Goal: Task Accomplishment & Management: Manage account settings

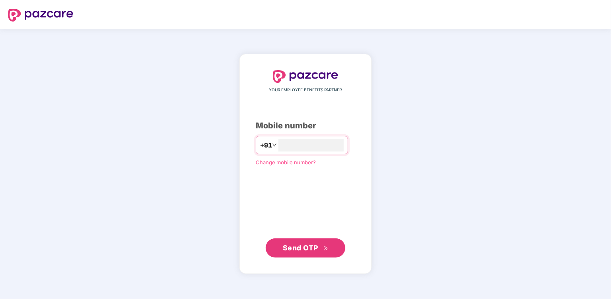
type input "**********"
click at [301, 244] on span "Send OTP" at bounding box center [300, 247] width 35 height 8
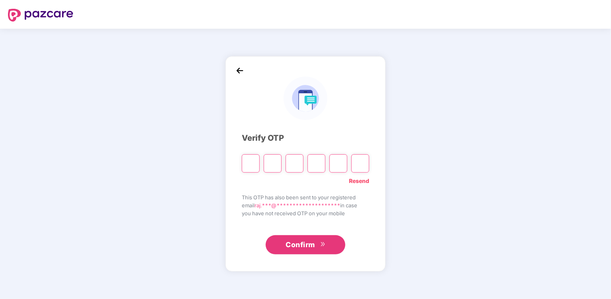
type input "*"
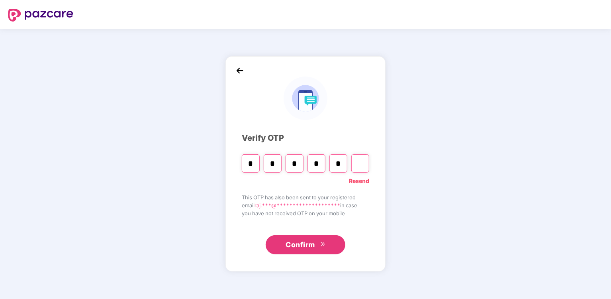
type input "*"
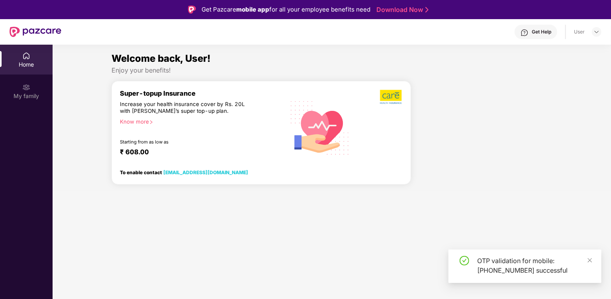
click at [321, 246] on section "Welcome back, User! Enjoy your benefits! Super-topup Insurance Increase your he…" at bounding box center [332, 194] width 559 height 299
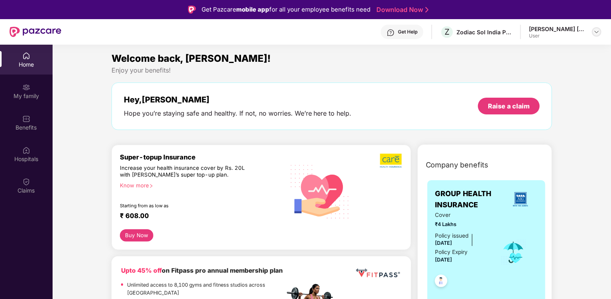
click at [594, 30] on img at bounding box center [597, 32] width 6 height 6
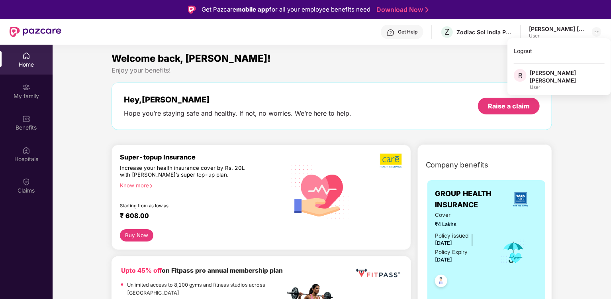
click at [417, 53] on div "Welcome back, [PERSON_NAME]!" at bounding box center [332, 58] width 441 height 15
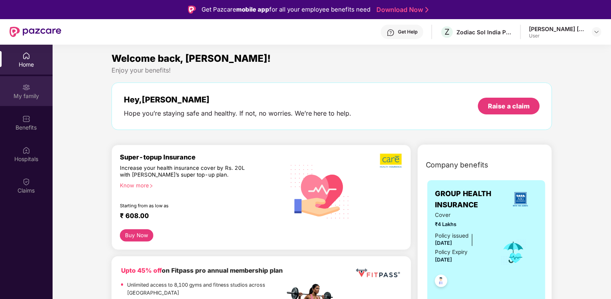
click at [29, 93] on div "My family" at bounding box center [26, 96] width 53 height 8
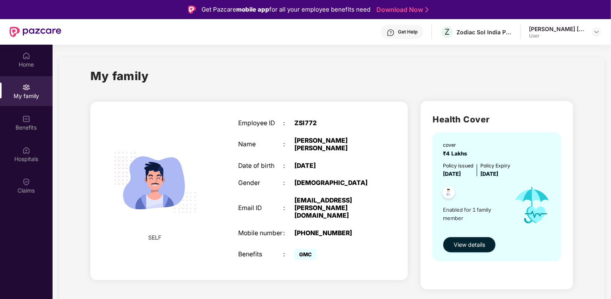
click at [466, 245] on span "View details" at bounding box center [469, 244] width 31 height 9
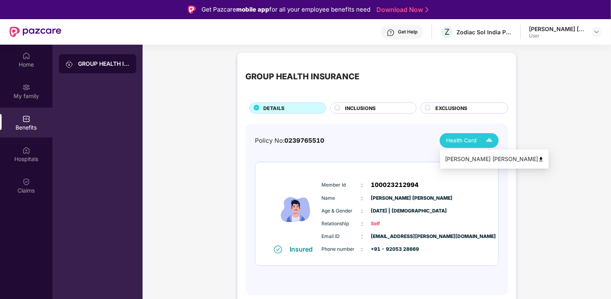
click at [487, 139] on img at bounding box center [489, 140] width 14 height 14
click at [538, 157] on img at bounding box center [541, 159] width 6 height 6
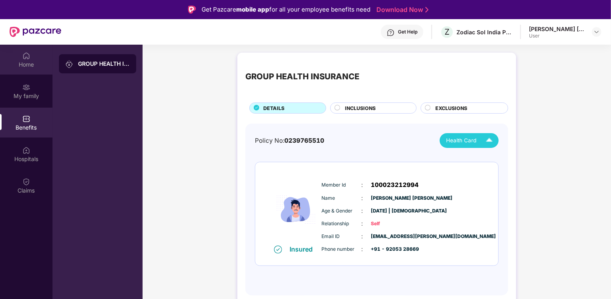
click at [25, 67] on div "Home" at bounding box center [26, 65] width 53 height 8
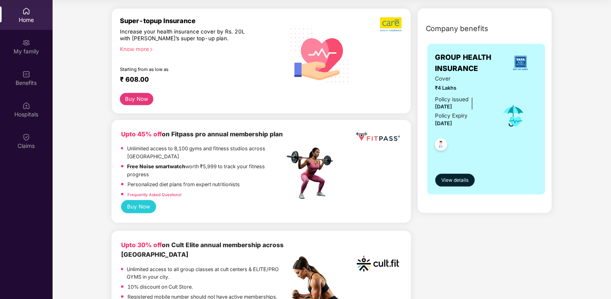
scroll to position [92, 0]
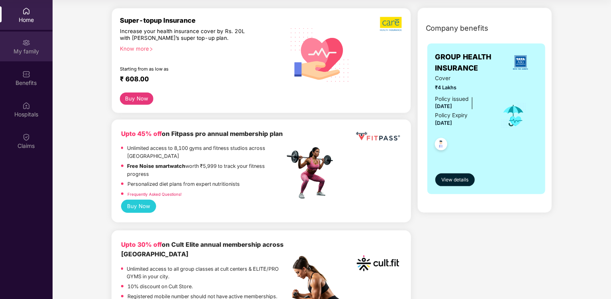
click at [33, 53] on div "My family" at bounding box center [26, 51] width 53 height 8
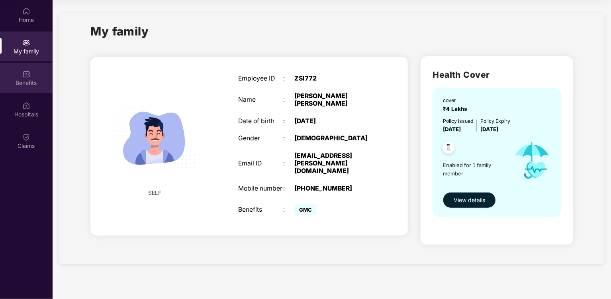
click at [17, 73] on div "Benefits" at bounding box center [26, 78] width 53 height 30
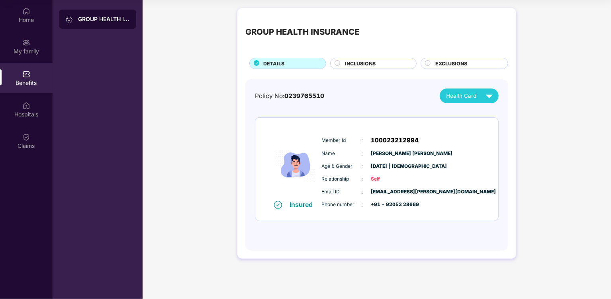
click at [368, 60] on span "INCLUSIONS" at bounding box center [360, 64] width 31 height 8
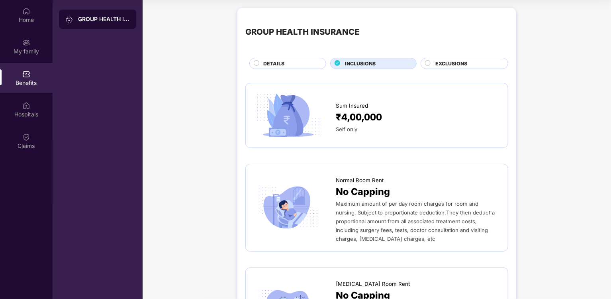
click at [371, 66] on span "INCLUSIONS" at bounding box center [360, 64] width 31 height 8
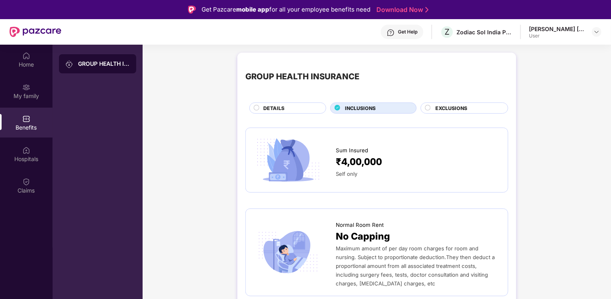
click at [459, 107] on span "EXCLUSIONS" at bounding box center [451, 108] width 32 height 8
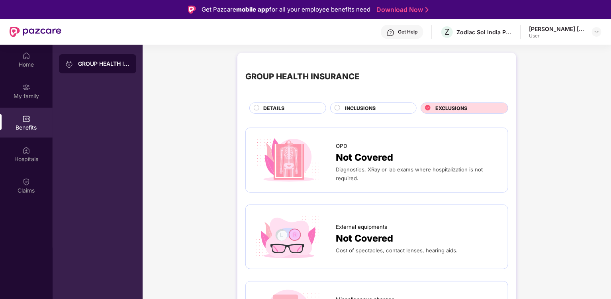
click at [382, 112] on div "INCLUSIONS" at bounding box center [376, 108] width 71 height 9
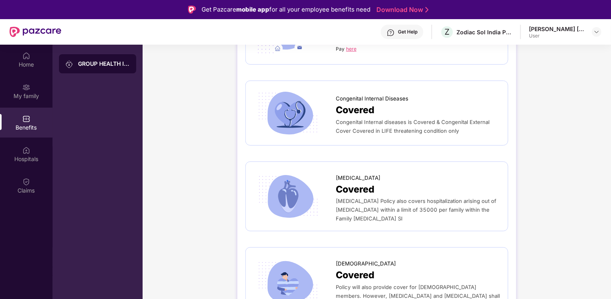
scroll to position [45, 0]
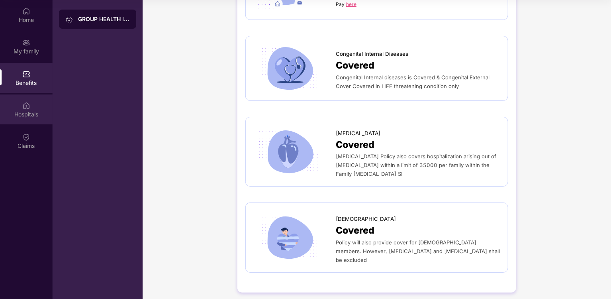
click at [22, 109] on img at bounding box center [26, 106] width 8 height 8
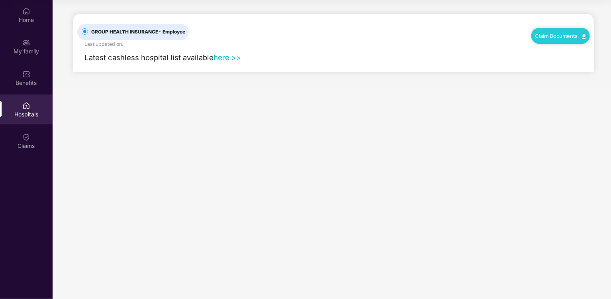
scroll to position [0, 0]
click at [224, 57] on link "here >>" at bounding box center [227, 57] width 27 height 9
click at [28, 16] on div "Home" at bounding box center [26, 20] width 53 height 8
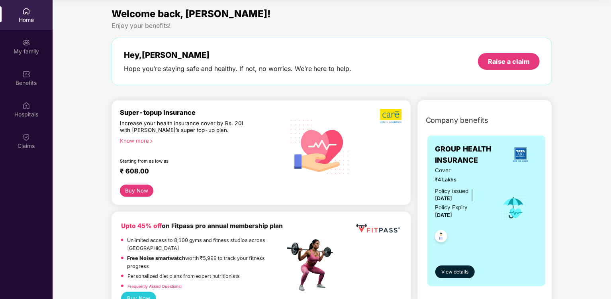
click at [126, 195] on button "Buy Now" at bounding box center [137, 190] width 34 height 12
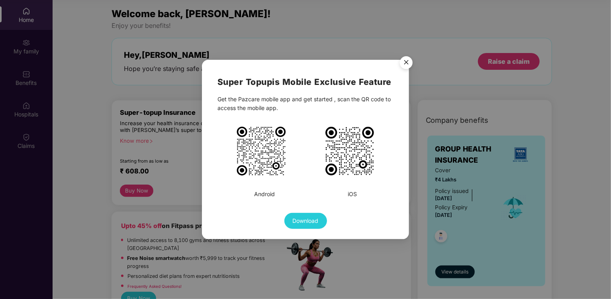
click at [407, 66] on img "Close" at bounding box center [406, 64] width 22 height 22
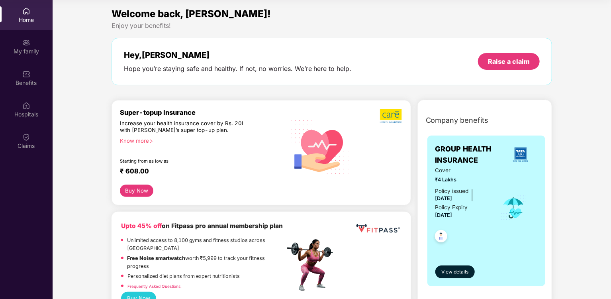
click at [129, 189] on button "Buy Now" at bounding box center [137, 190] width 34 height 12
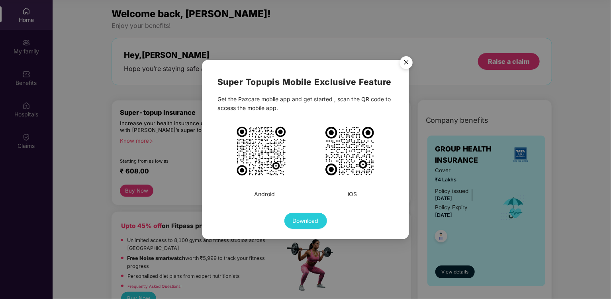
click at [402, 59] on img "Close" at bounding box center [406, 64] width 22 height 22
